Goal: Task Accomplishment & Management: Complete application form

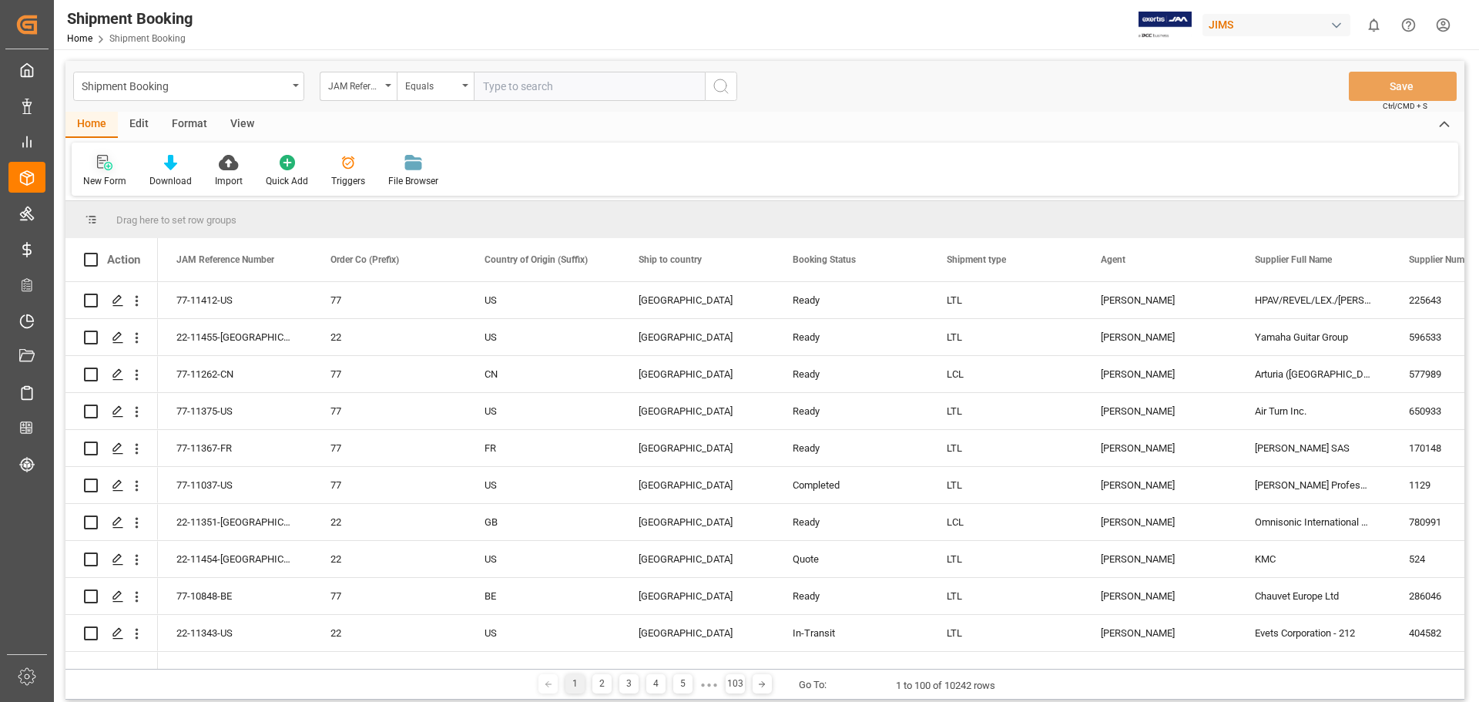
click at [106, 170] on icon at bounding box center [108, 166] width 8 height 8
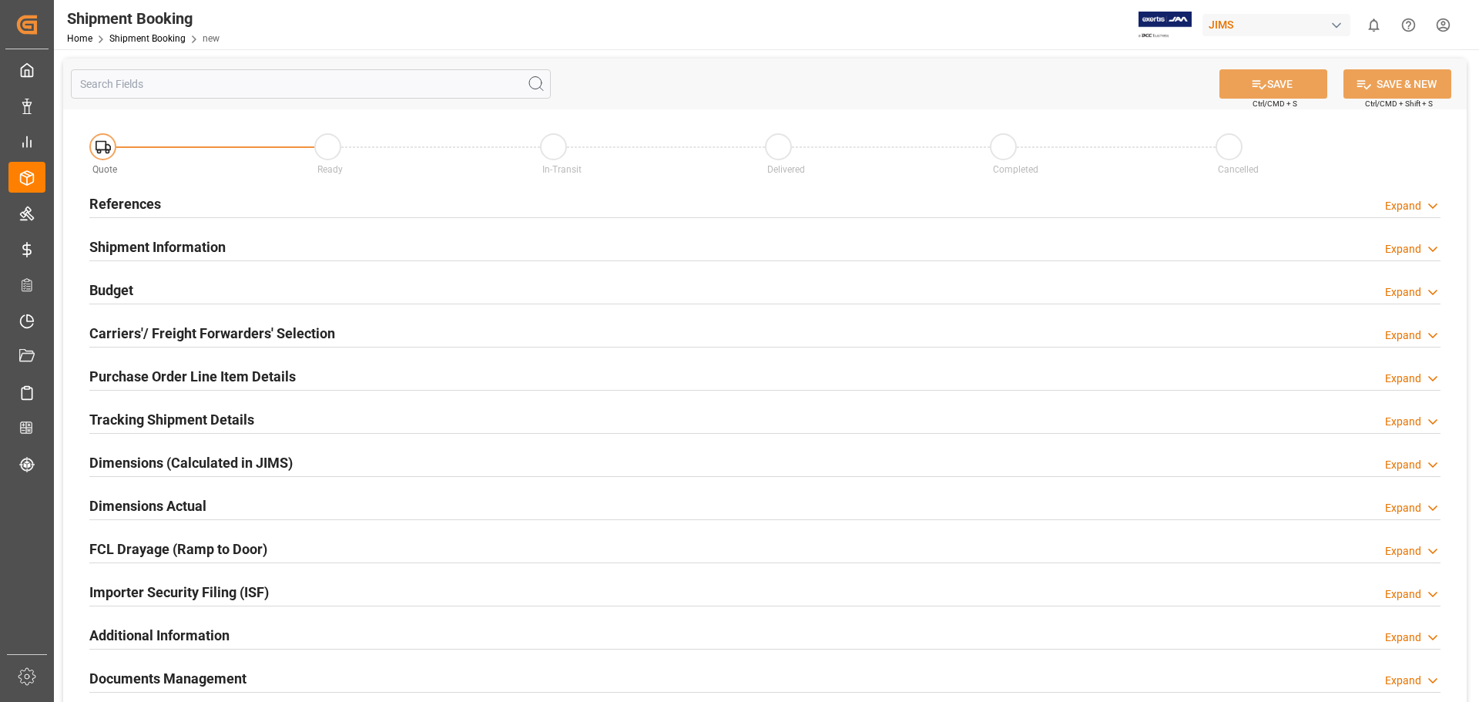
click at [155, 203] on h2 "References" at bounding box center [125, 203] width 72 height 21
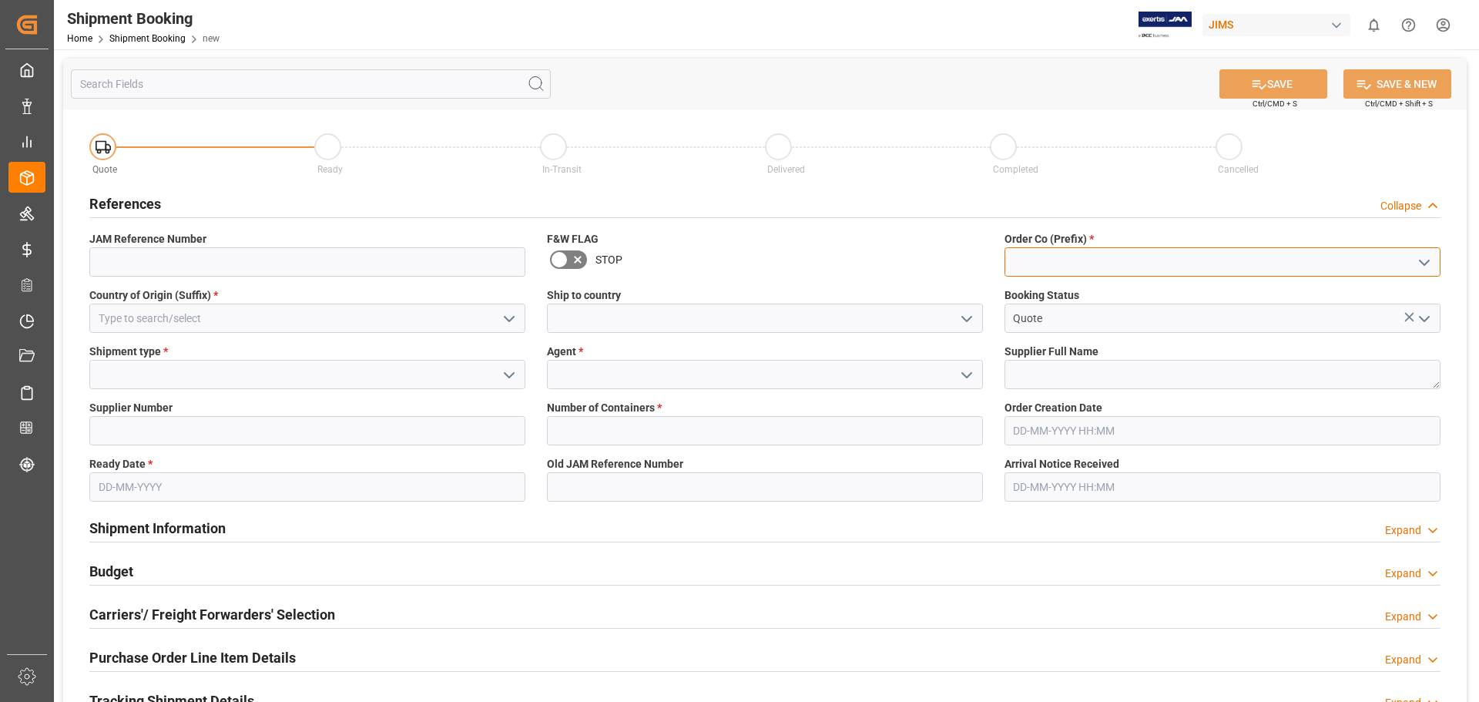
click at [1055, 267] on input at bounding box center [1223, 261] width 436 height 29
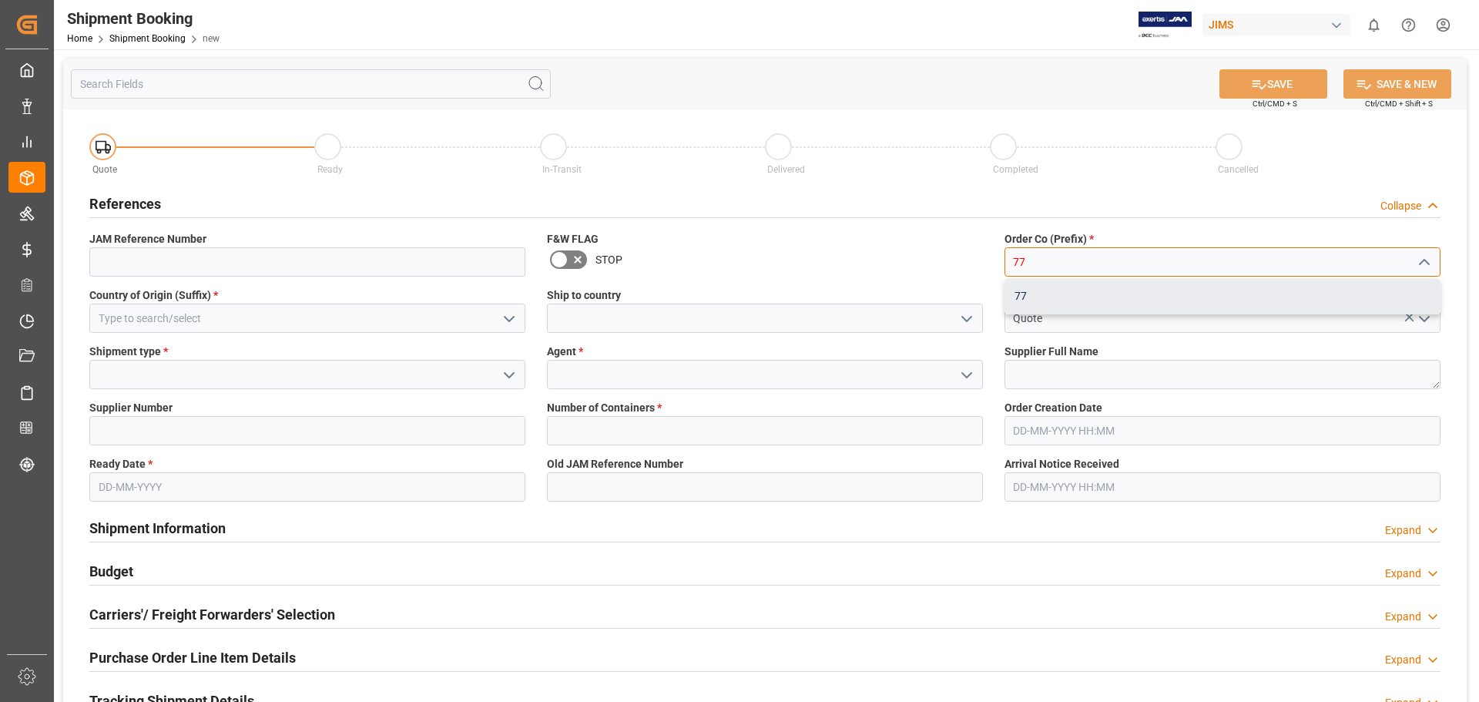
click at [1049, 294] on div "77" at bounding box center [1222, 296] width 435 height 35
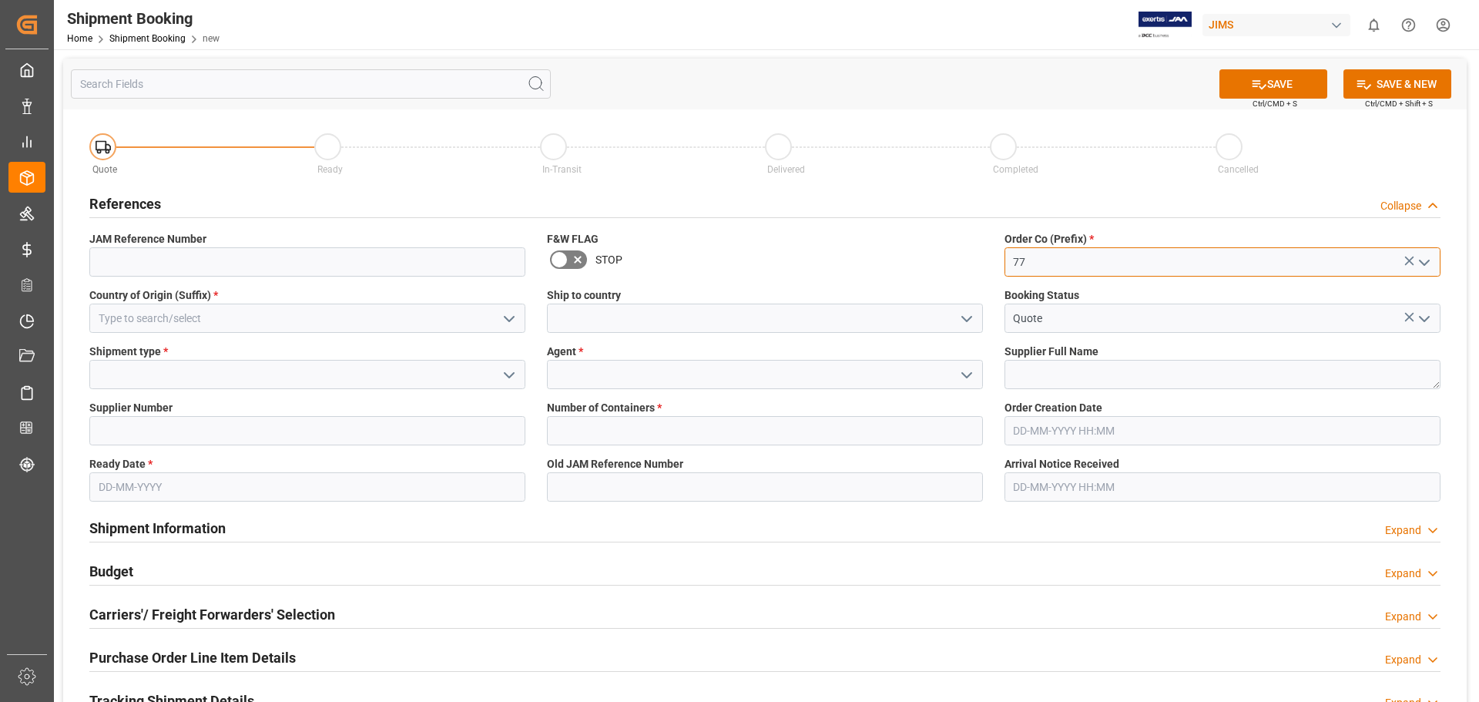
type input "77"
click at [245, 317] on input at bounding box center [307, 318] width 436 height 29
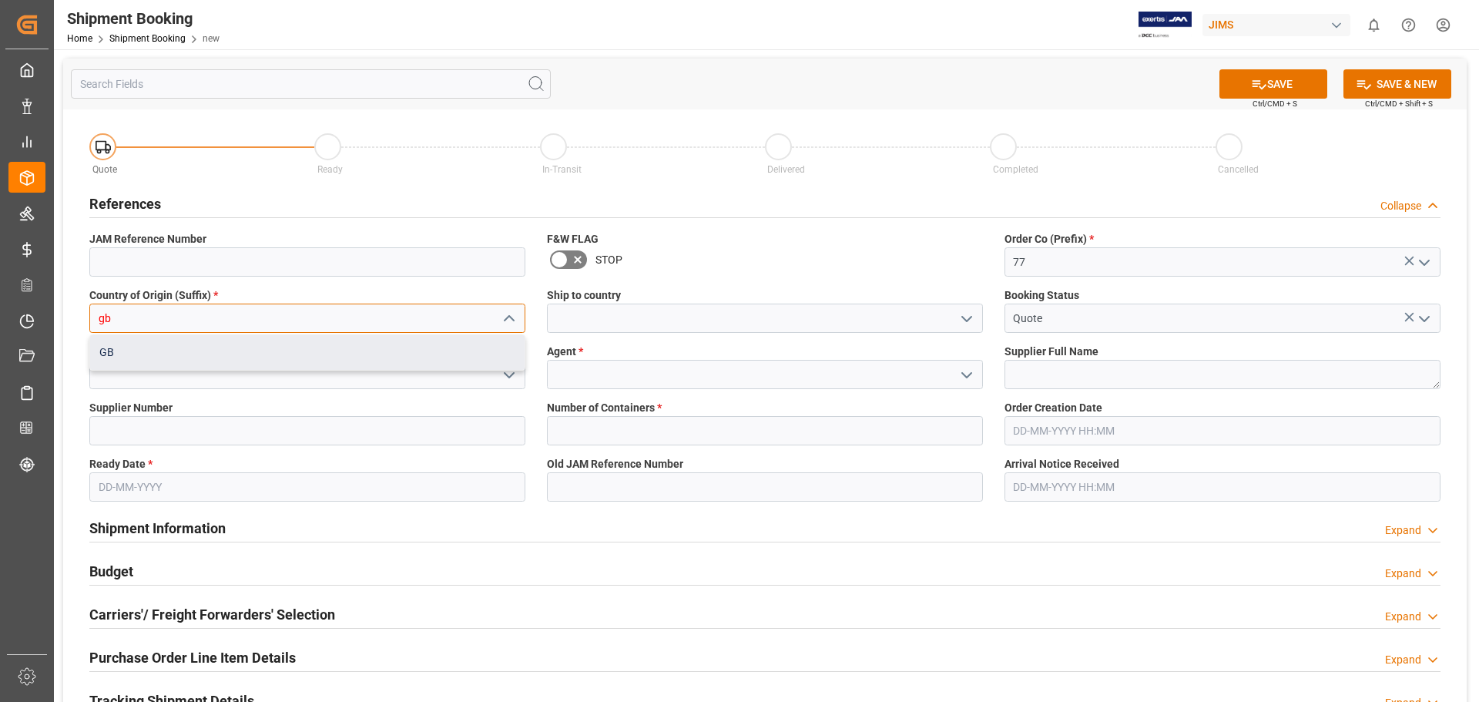
click at [232, 351] on div "GB" at bounding box center [307, 352] width 435 height 35
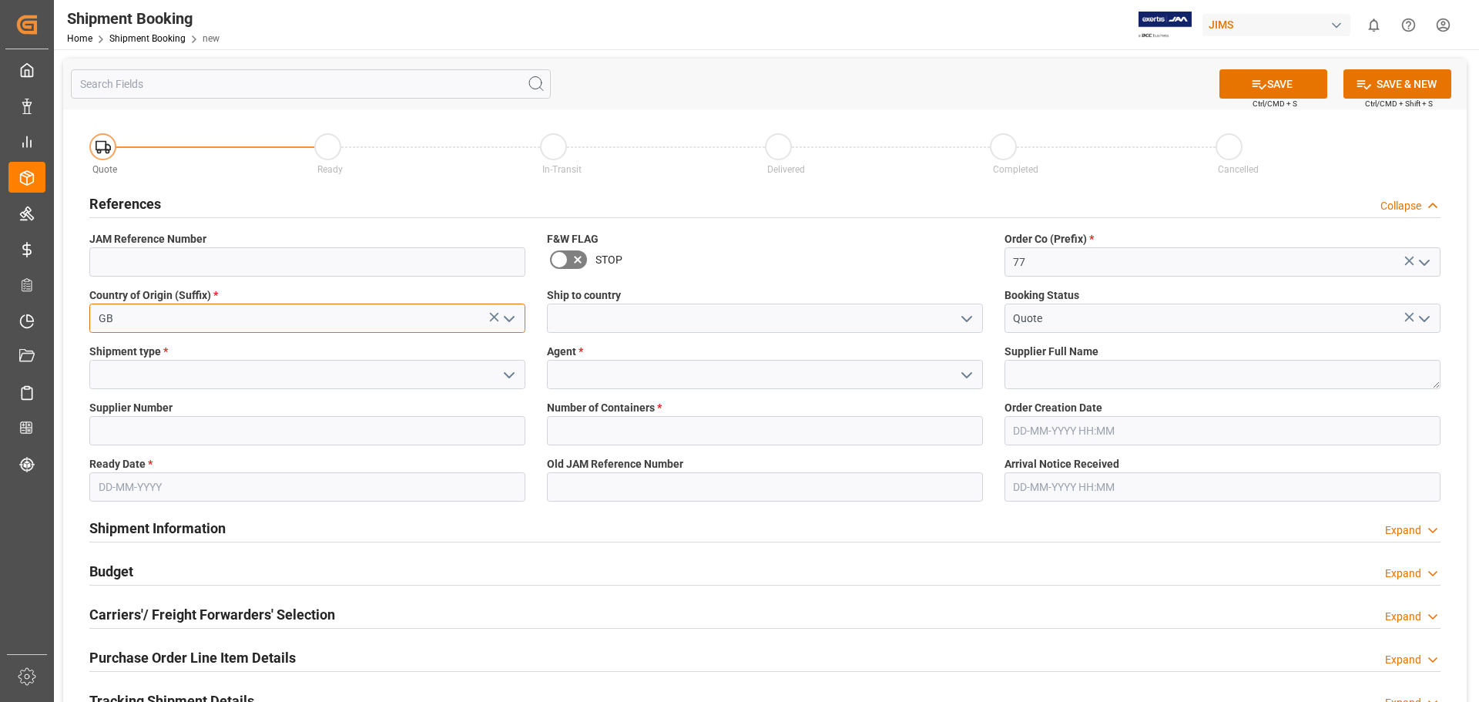
type input "GB"
click at [972, 321] on icon "open menu" at bounding box center [967, 319] width 18 height 18
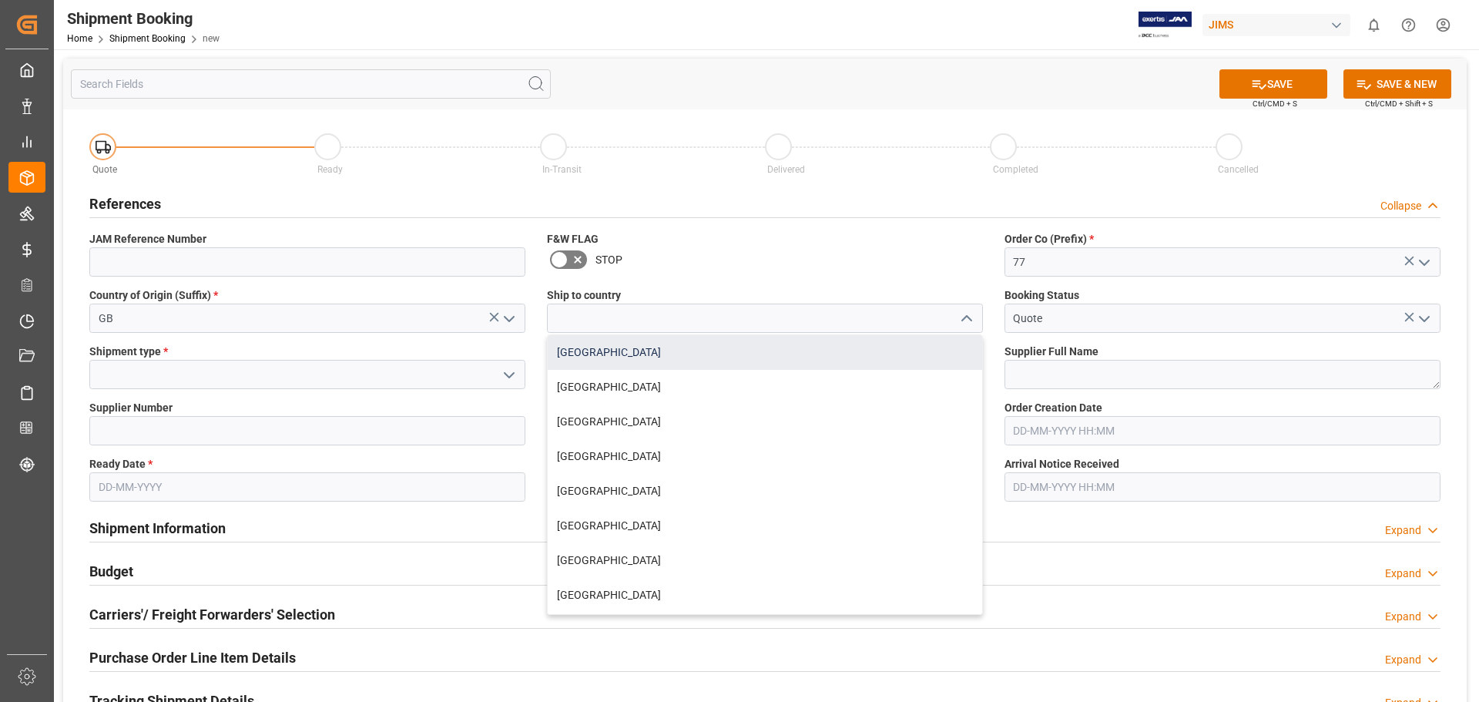
click at [907, 357] on div "[GEOGRAPHIC_DATA]" at bounding box center [765, 352] width 435 height 35
type input "[GEOGRAPHIC_DATA]"
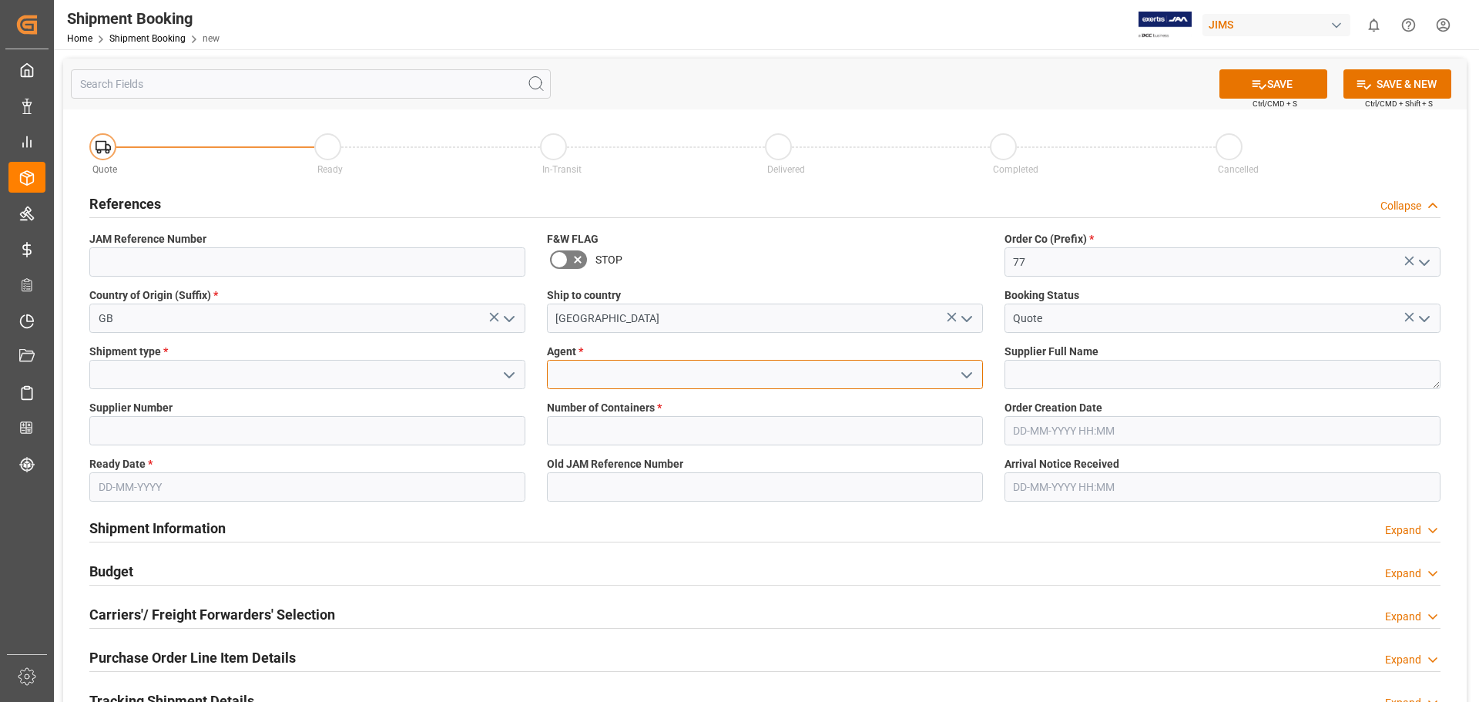
click at [851, 376] on input at bounding box center [765, 374] width 436 height 29
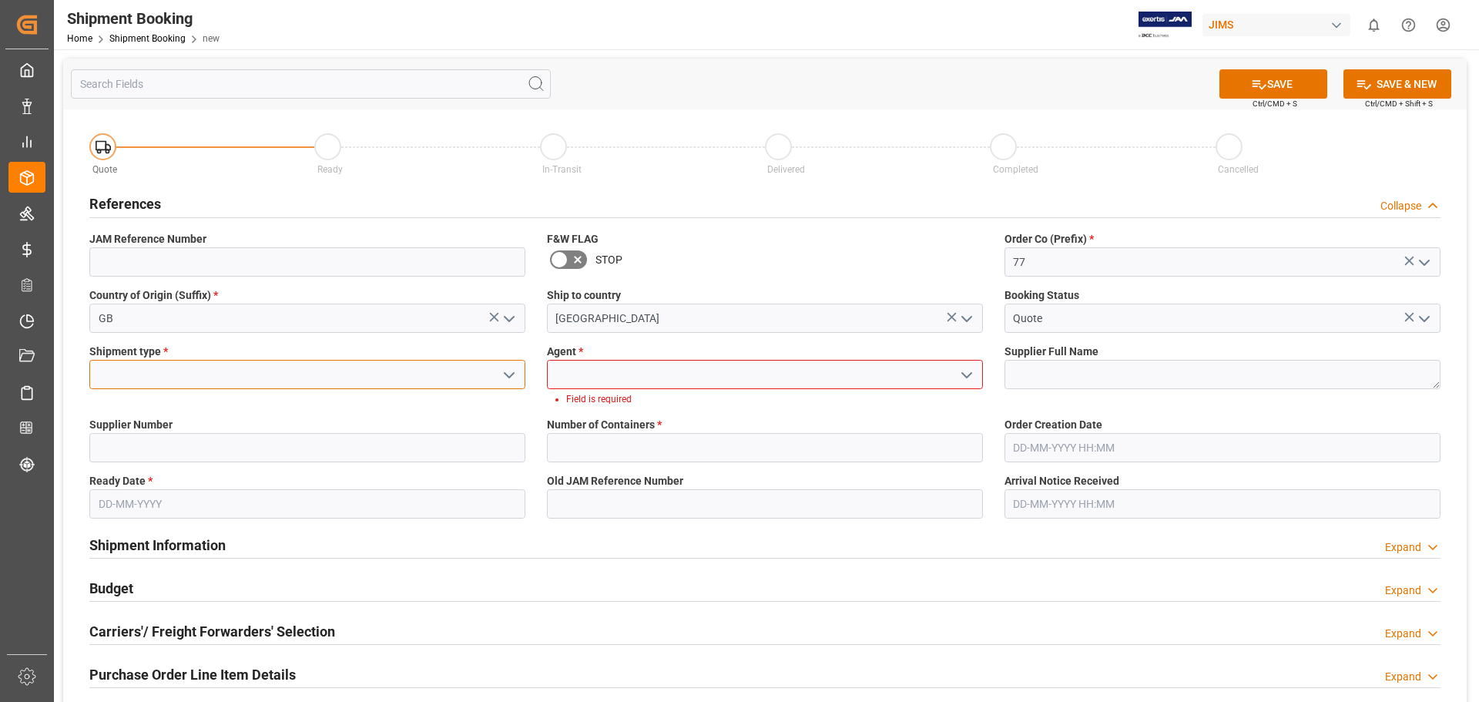
click at [154, 367] on input at bounding box center [307, 374] width 436 height 29
type input "2152"
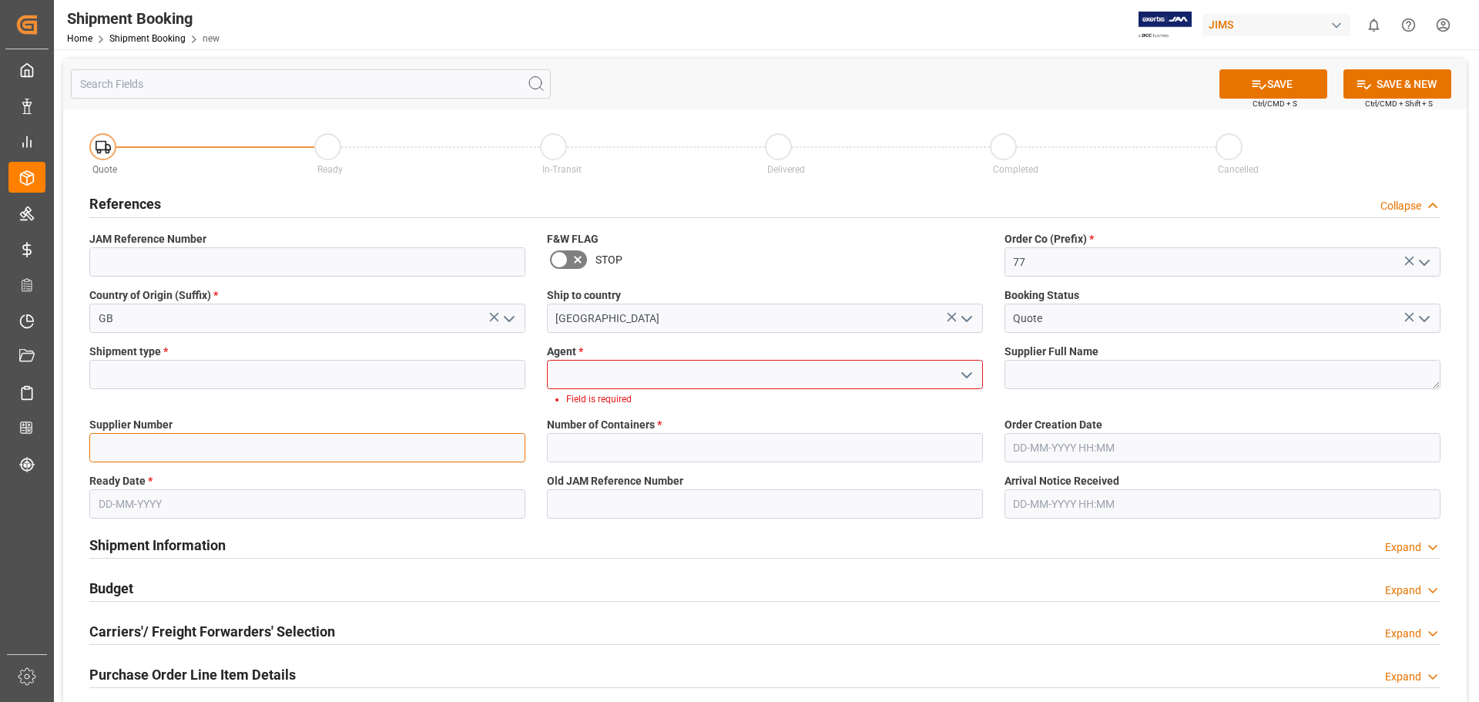
click at [166, 454] on div "Quote Ready In-Transit Delivered Completed Cancelled References Collapse JAM Re…" at bounding box center [765, 583] width 1404 height 948
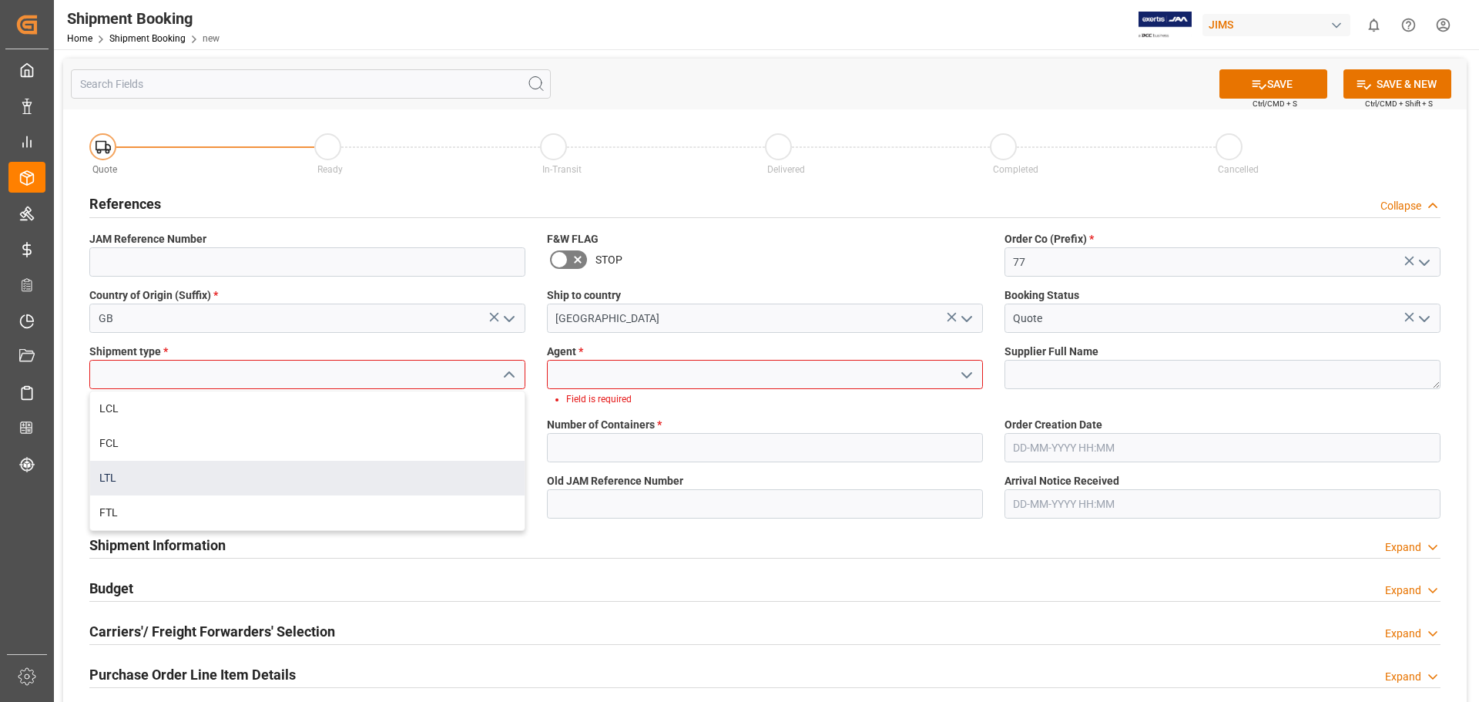
click at [119, 478] on div "LTL" at bounding box center [307, 478] width 435 height 35
type input "LTL"
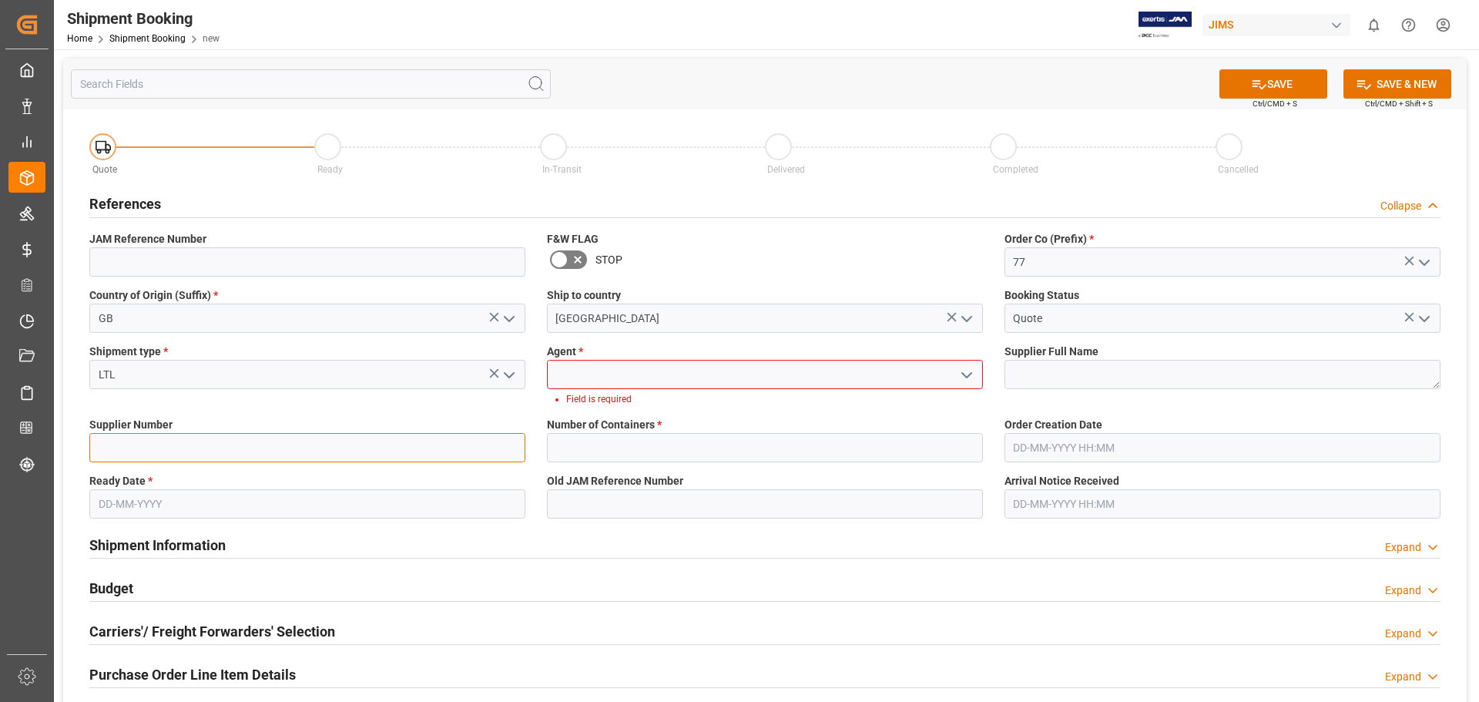
click at [140, 451] on input at bounding box center [307, 447] width 436 height 29
type input "2152"
click at [137, 498] on input "text" at bounding box center [307, 503] width 436 height 29
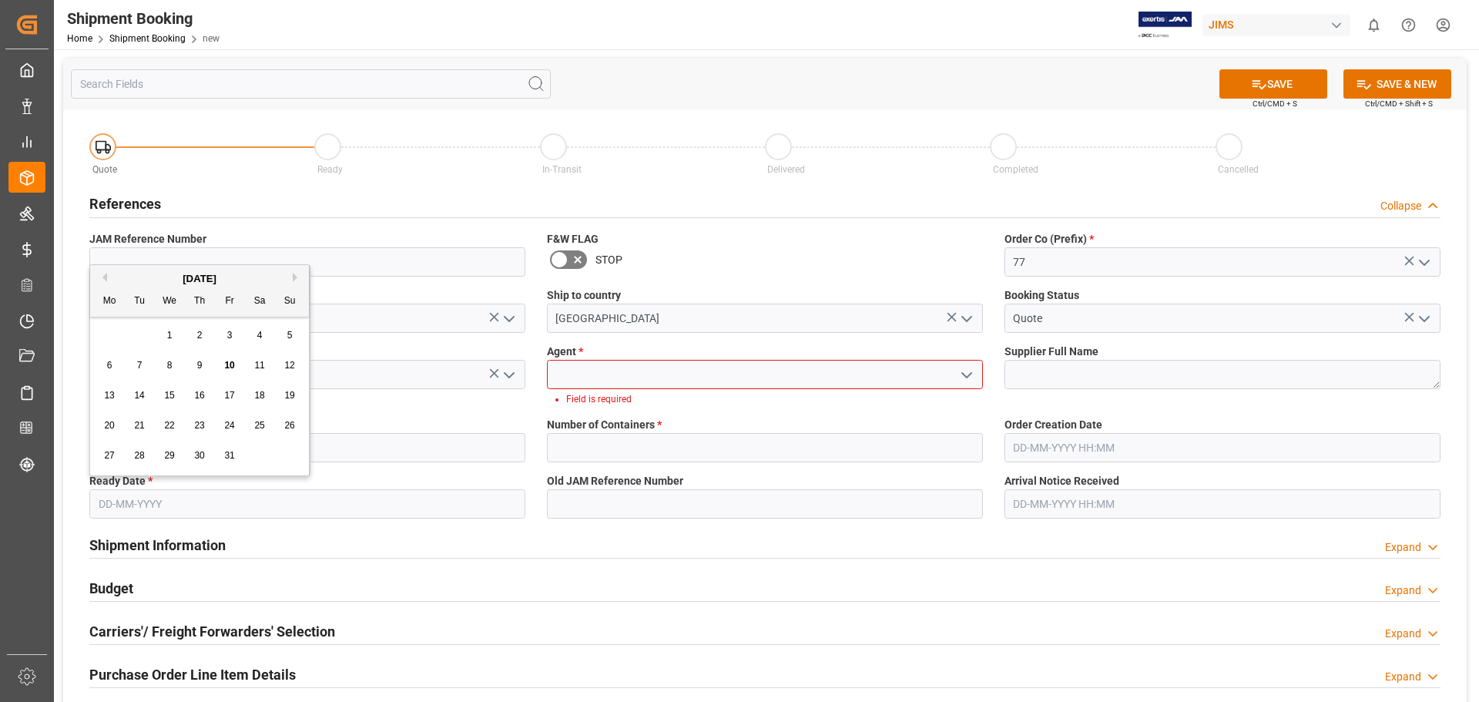
click at [200, 455] on span "30" at bounding box center [199, 455] width 10 height 11
type input "[DATE]"
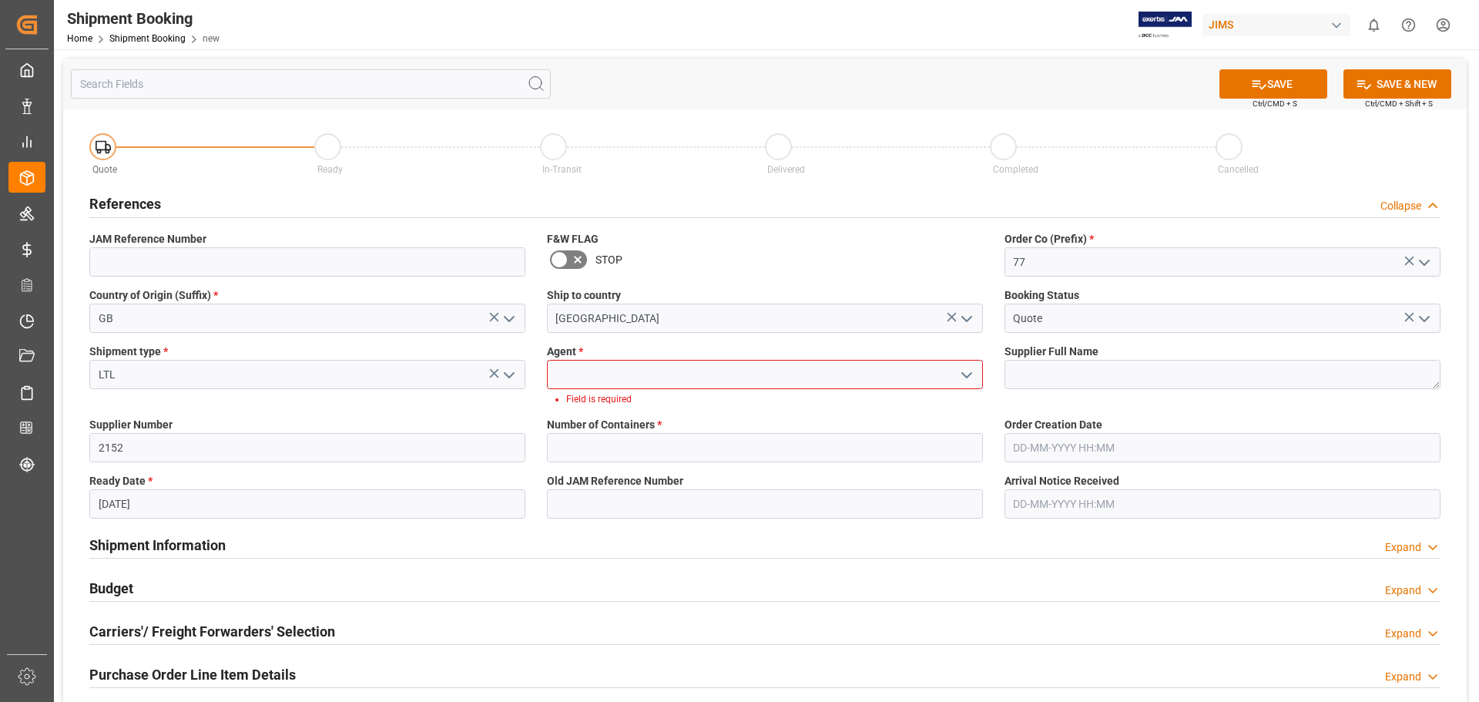
click at [740, 376] on input at bounding box center [765, 374] width 436 height 29
click at [967, 375] on icon "open menu" at bounding box center [967, 375] width 18 height 18
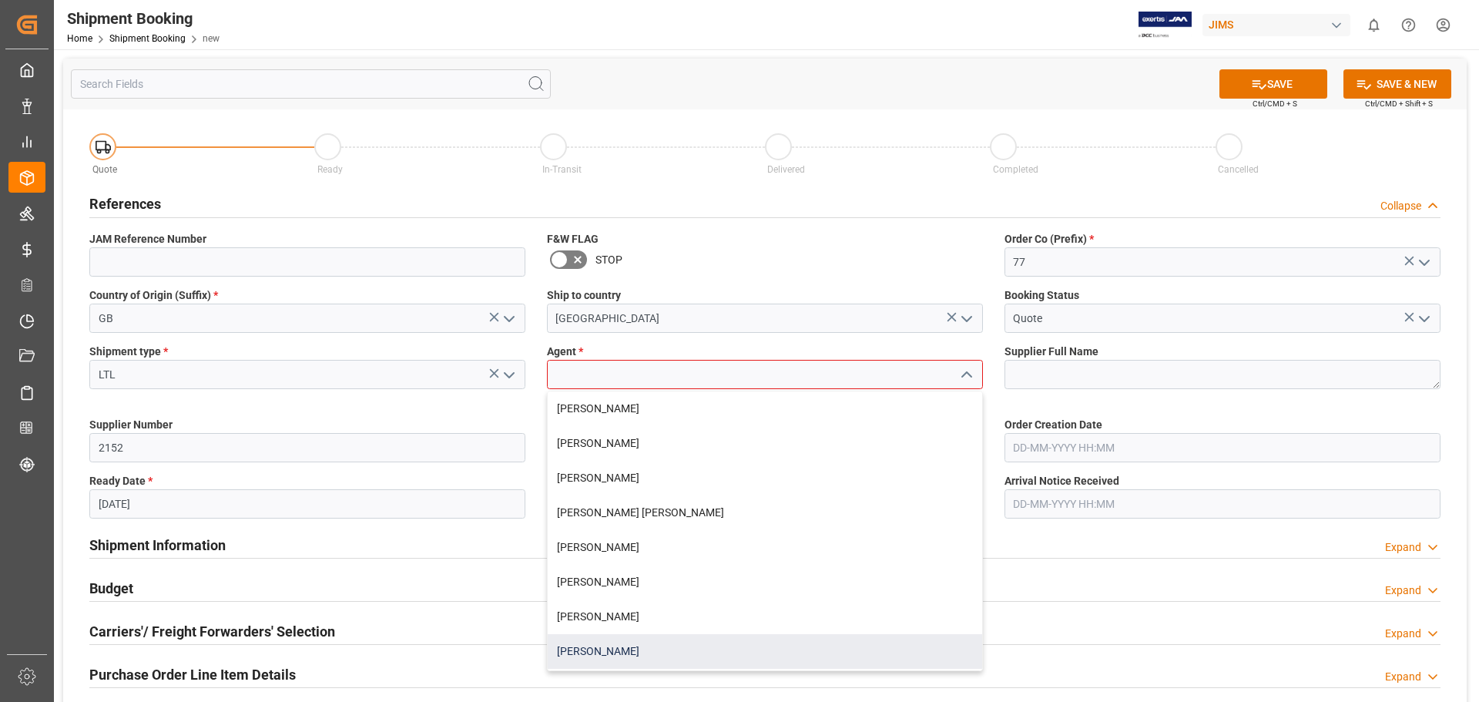
click at [770, 643] on div "[PERSON_NAME]" at bounding box center [765, 651] width 435 height 35
type input "[PERSON_NAME]"
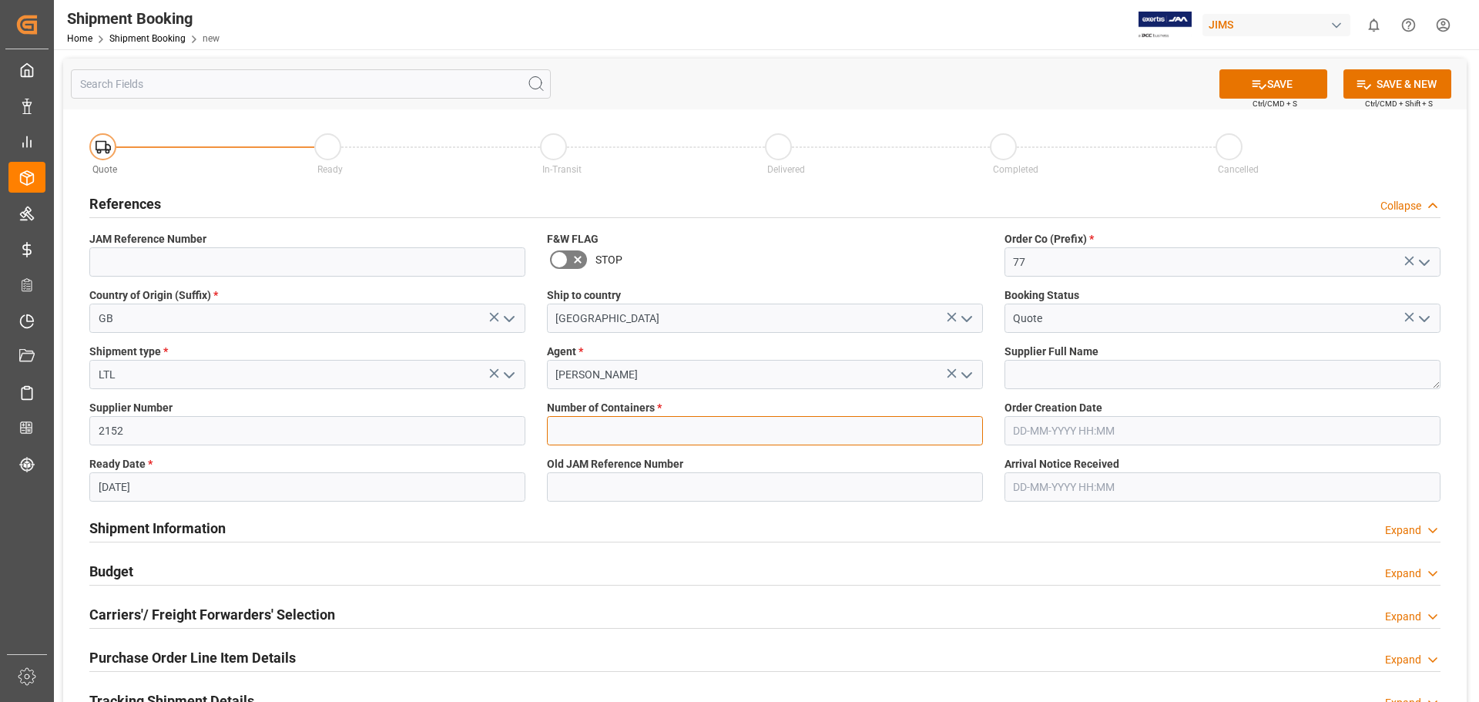
click at [653, 432] on input "text" at bounding box center [765, 430] width 436 height 29
type input "0"
click at [1270, 82] on button "SAVE" at bounding box center [1274, 83] width 108 height 29
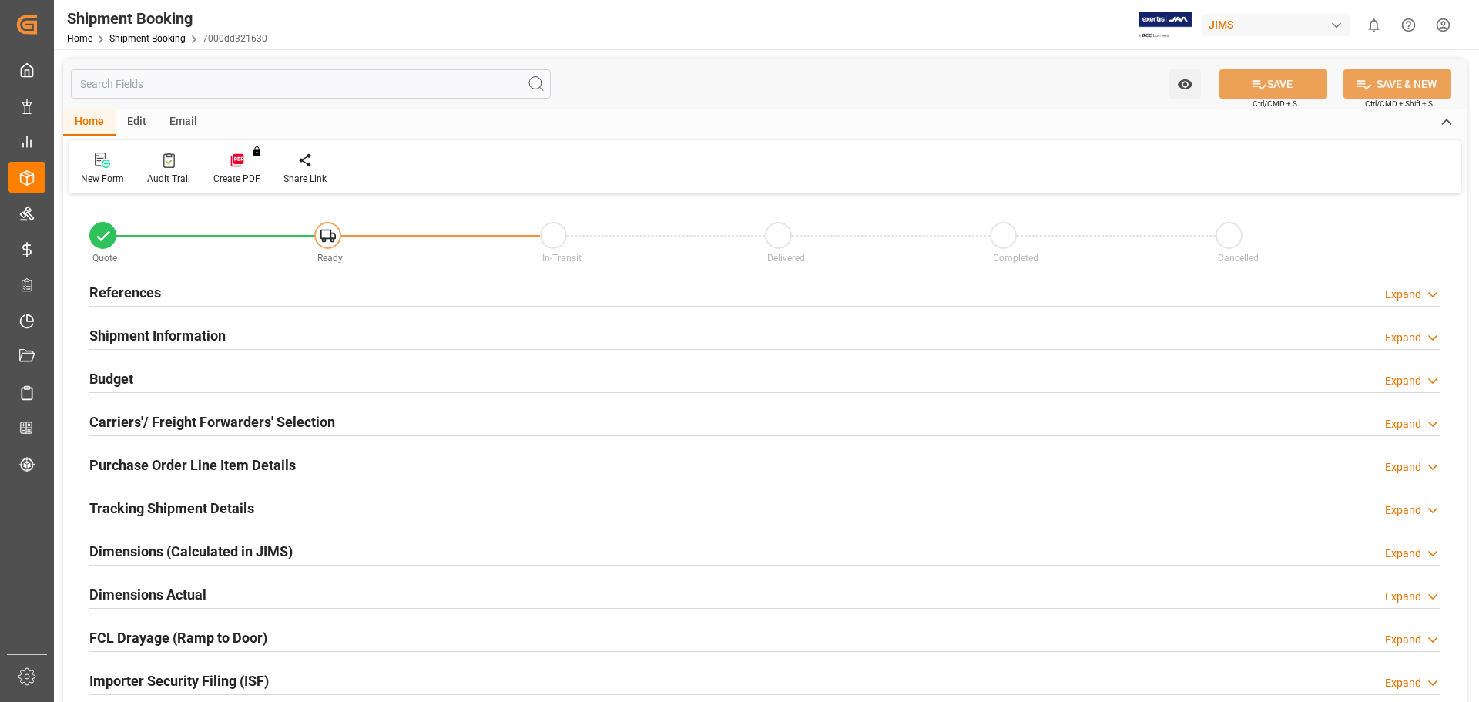
type input "0"
type input "[DATE]"
click at [125, 293] on h2 "References" at bounding box center [125, 292] width 72 height 21
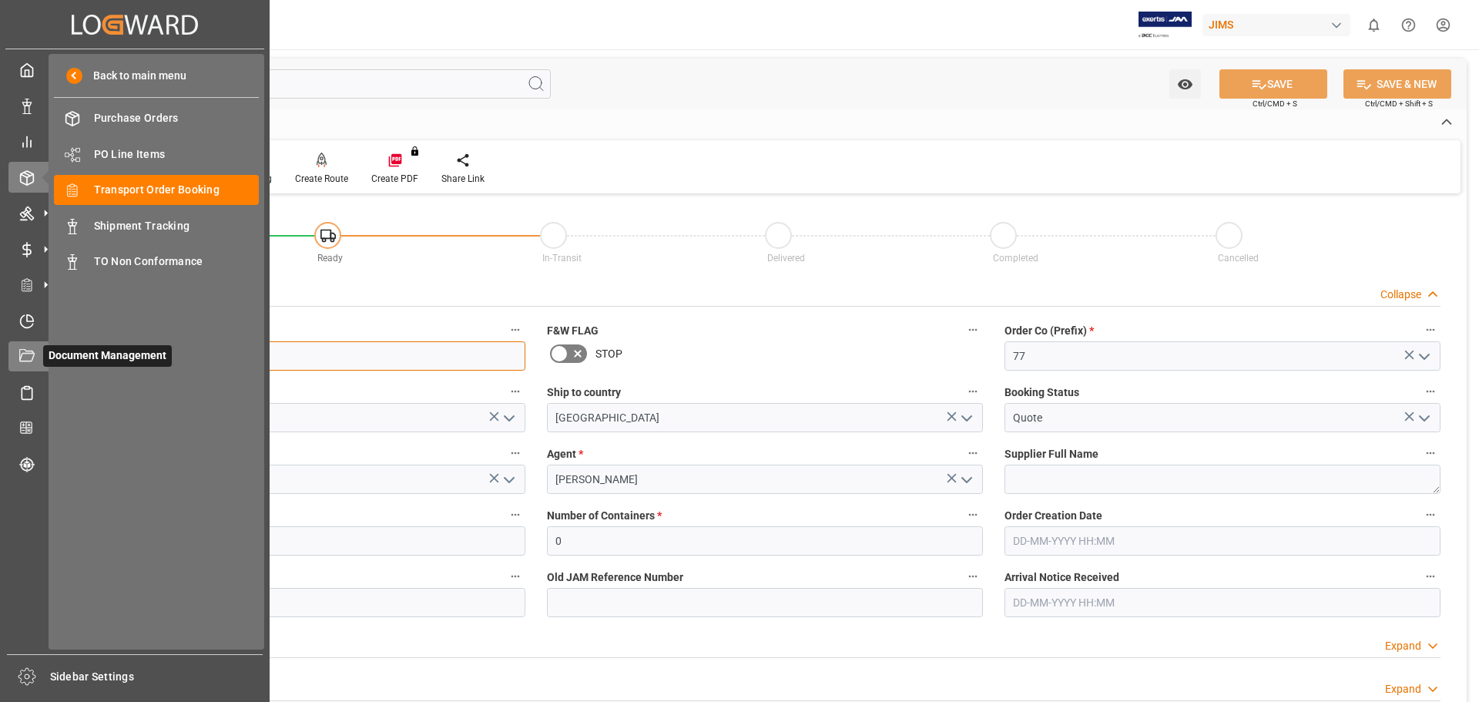
drag, startPoint x: 170, startPoint y: 354, endPoint x: 35, endPoint y: 356, distance: 134.8
click at [35, 356] on div "Created by potrace 1.15, written by Peter Selinger 2001-2017 Created by potrace…" at bounding box center [739, 351] width 1479 height 702
